Goal: Task Accomplishment & Management: Manage account settings

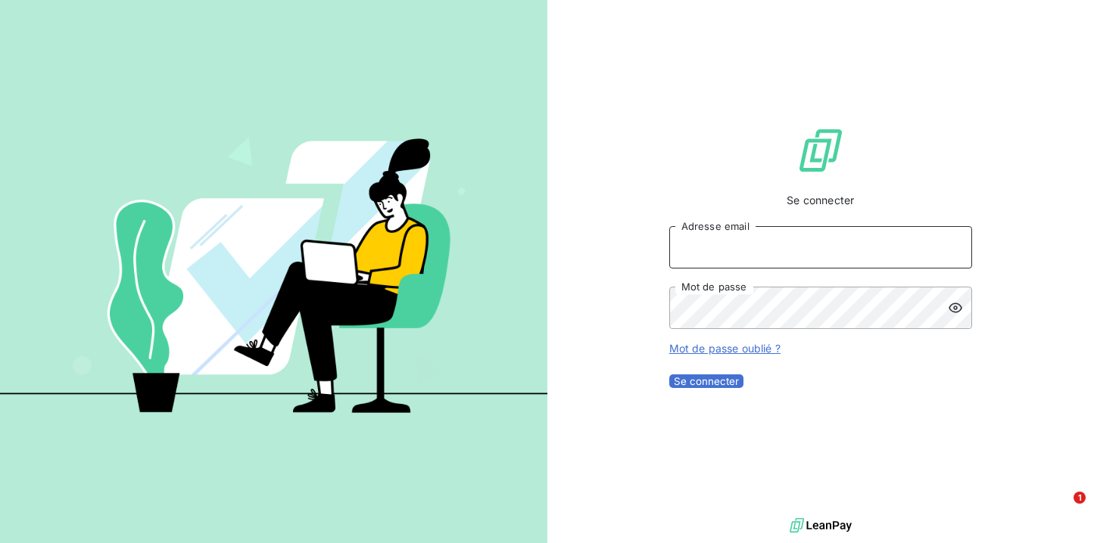
type input "[PERSON_NAME][EMAIL_ADDRESS][DOMAIN_NAME]"
click at [743, 388] on button "Se connecter" at bounding box center [706, 382] width 74 height 14
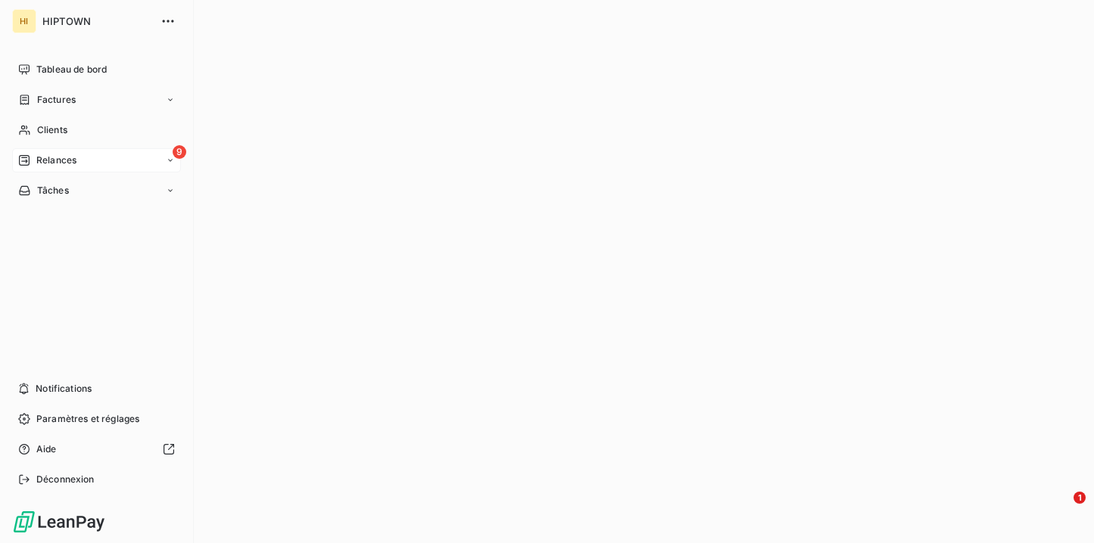
click at [80, 160] on div "9 Relances" at bounding box center [96, 160] width 169 height 24
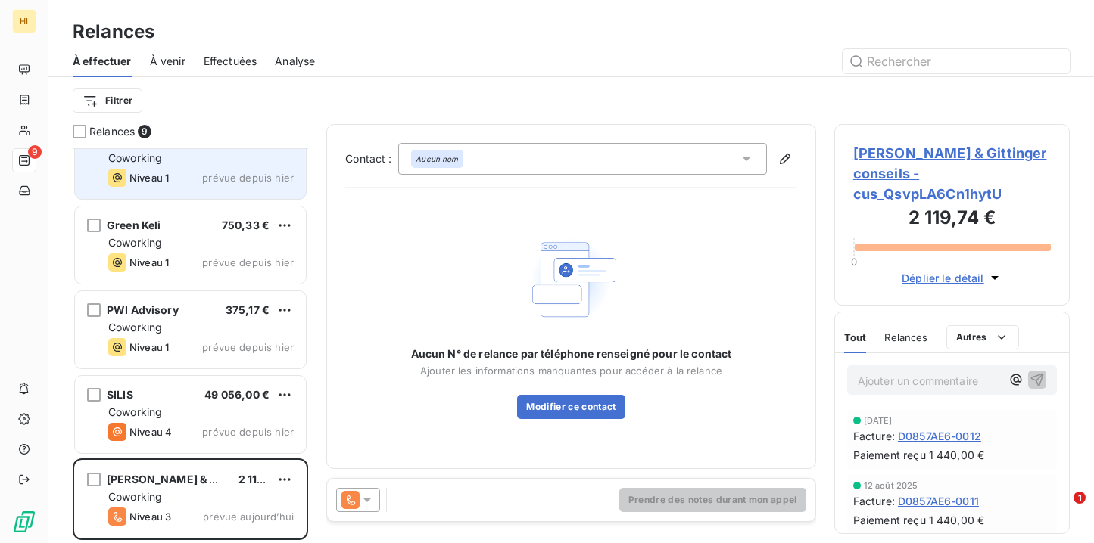
scroll to position [369, 0]
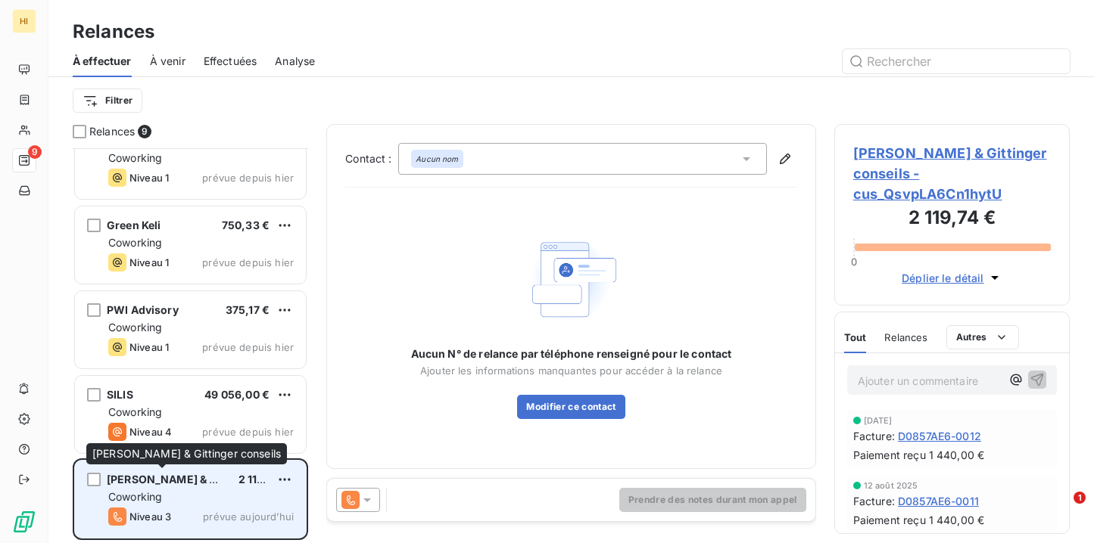
click at [201, 486] on div "[PERSON_NAME] & Gittinger conseils" at bounding box center [167, 479] width 120 height 15
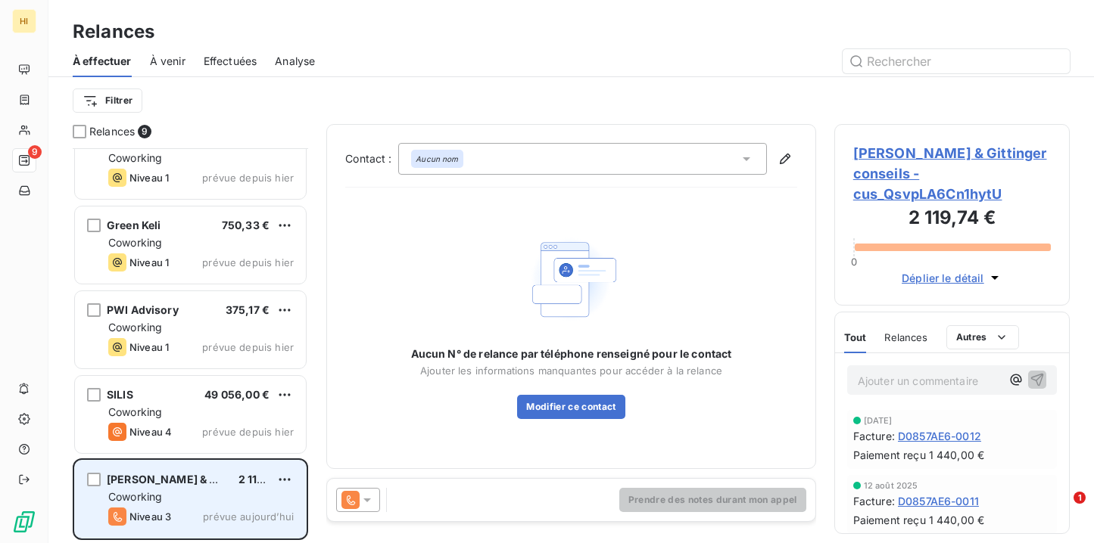
click at [233, 499] on div "Coworking" at bounding box center [200, 497] width 185 height 15
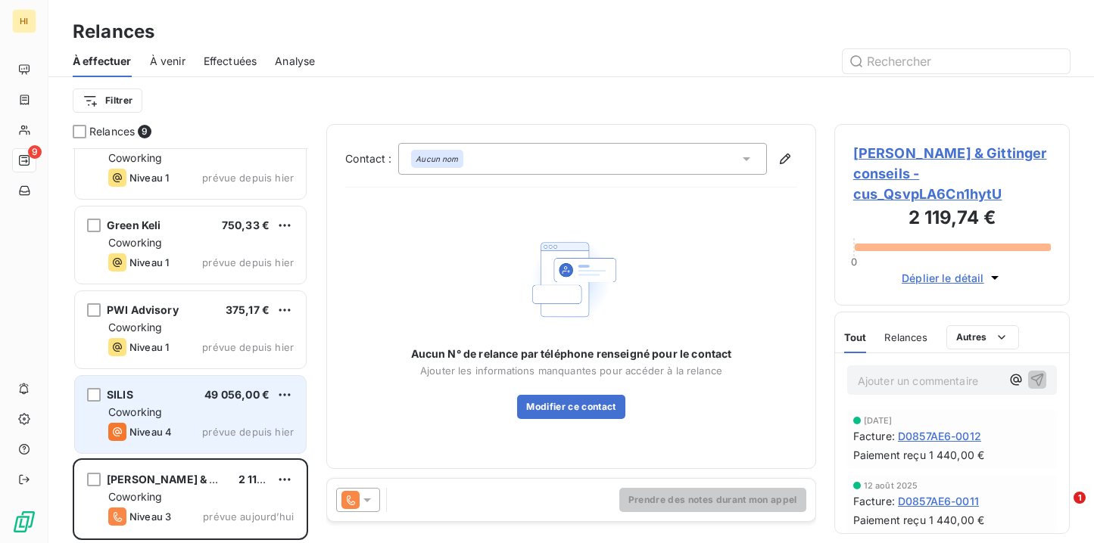
click at [208, 425] on div "Niveau 4 prévue depuis hier" at bounding box center [200, 432] width 185 height 18
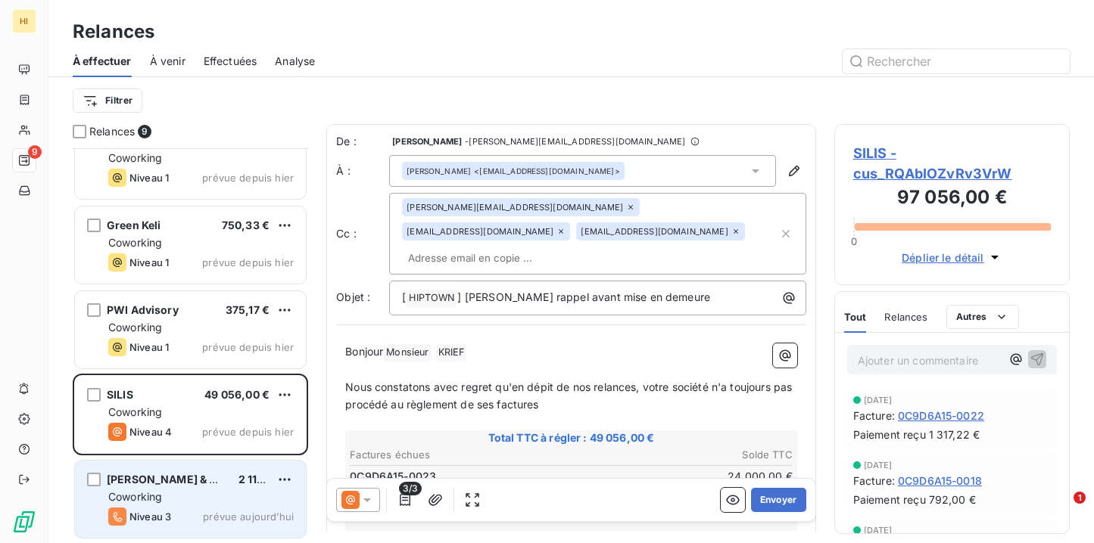
click at [199, 494] on div "Coworking" at bounding box center [200, 497] width 185 height 15
